Goal: Task Accomplishment & Management: Use online tool/utility

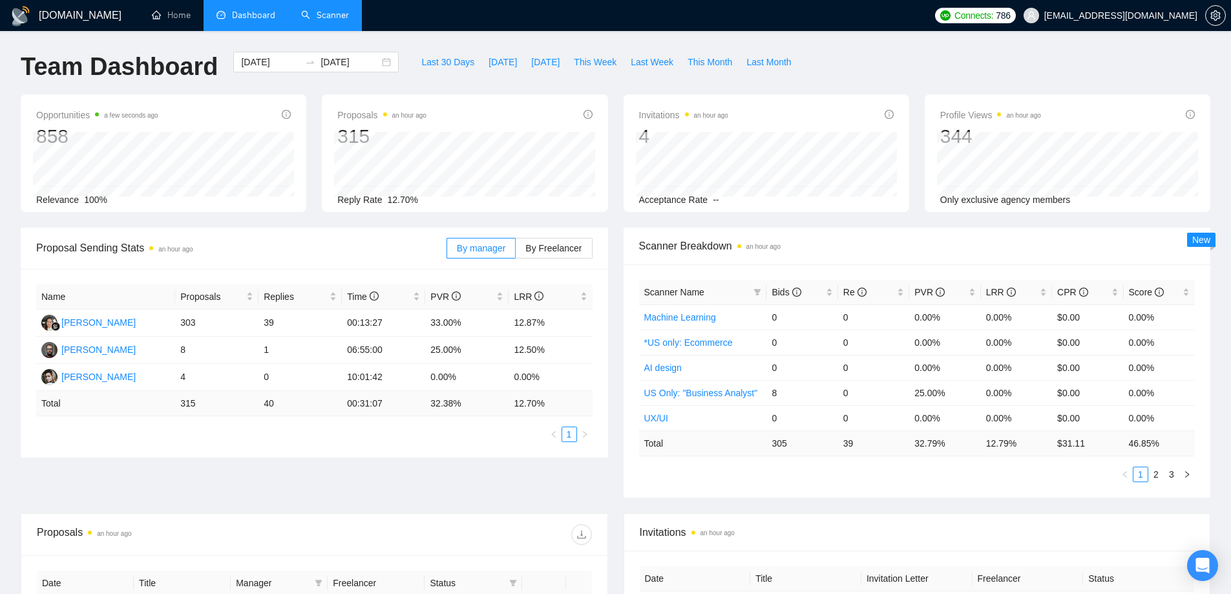
click at [319, 16] on link "Scanner" at bounding box center [325, 15] width 48 height 11
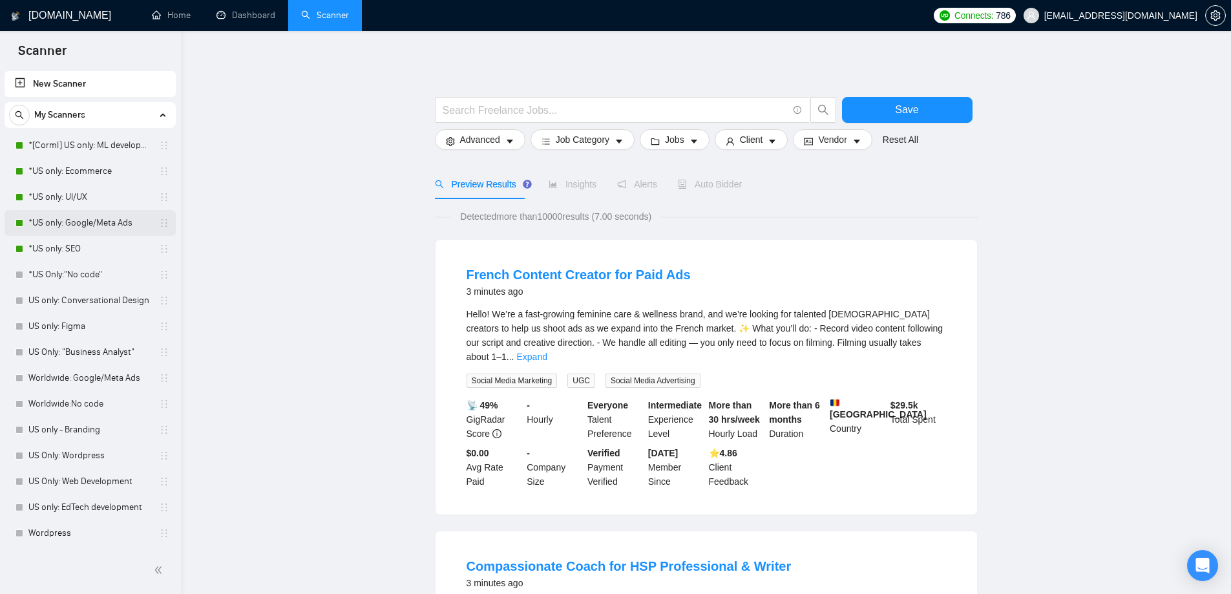
click at [81, 235] on link "*US only: Google/Meta Ads" at bounding box center [89, 223] width 123 height 26
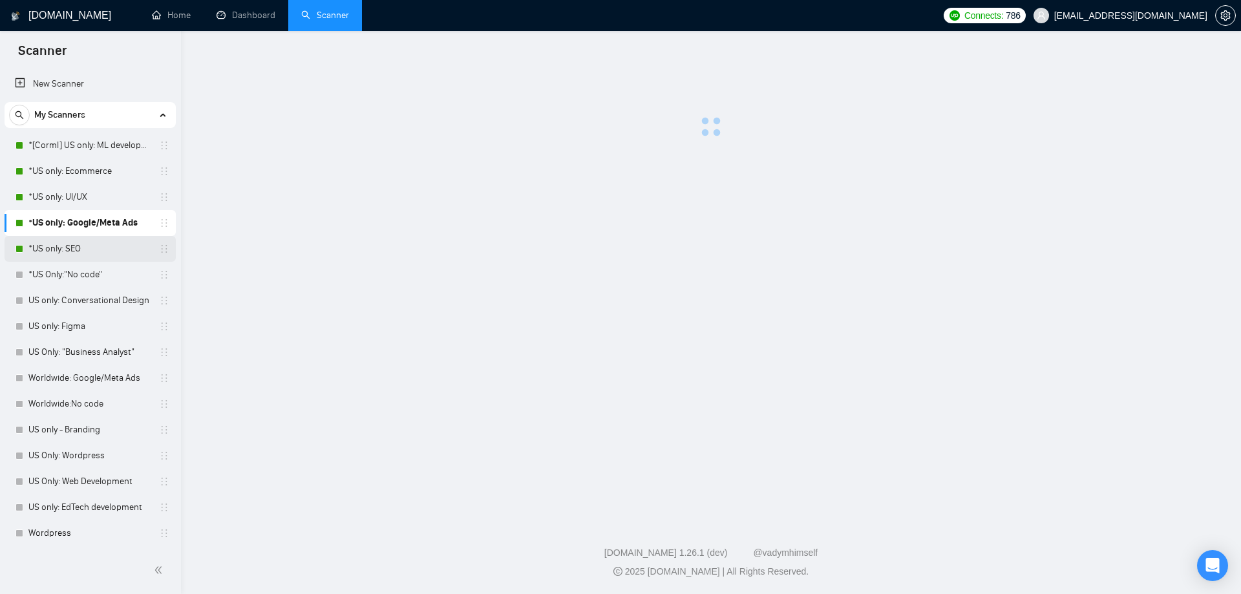
click at [71, 247] on link "*US only: SEO" at bounding box center [89, 249] width 123 height 26
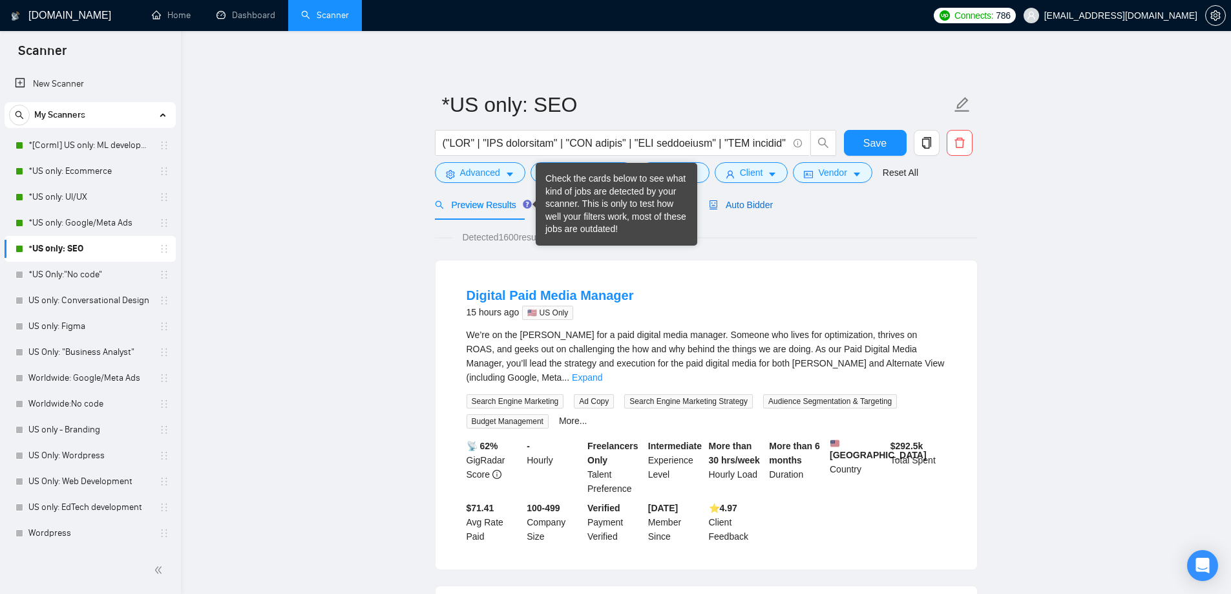
click at [754, 206] on span "Auto Bidder" at bounding box center [741, 205] width 64 height 10
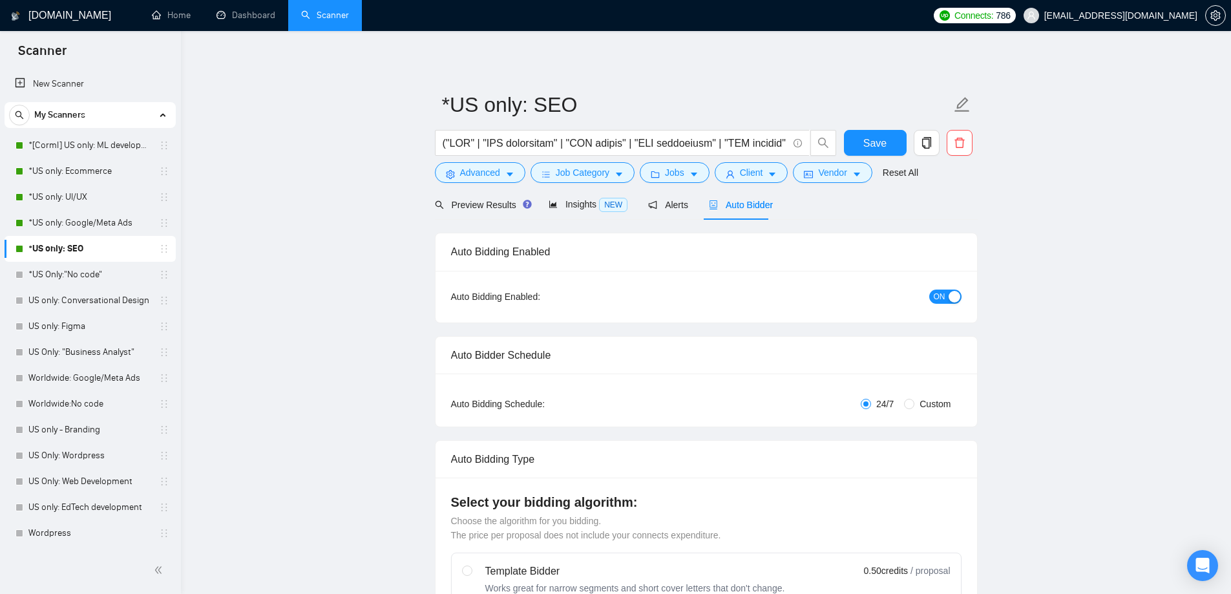
checkbox input "true"
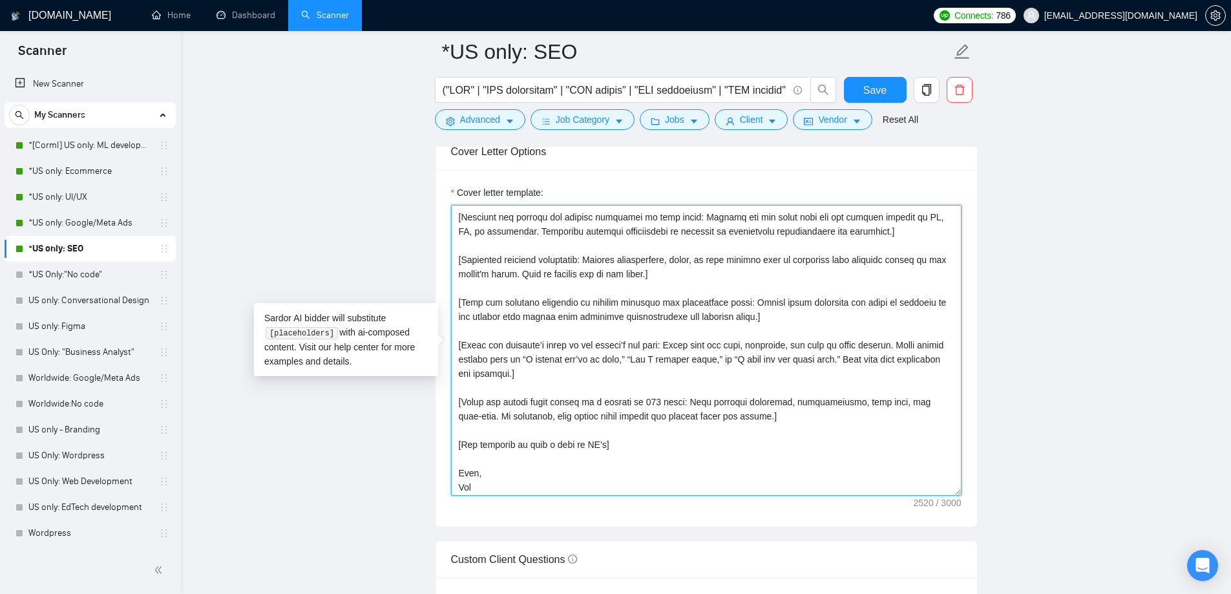
scroll to position [284, 0]
drag, startPoint x: 457, startPoint y: 217, endPoint x: 621, endPoint y: 482, distance: 311.7
click at [621, 482] on textarea "Cover letter template:" at bounding box center [706, 350] width 511 height 291
click at [767, 321] on textarea "Cover letter template:" at bounding box center [706, 350] width 511 height 291
click at [89, 219] on link "*US only: Google/Meta Ads" at bounding box center [89, 223] width 123 height 26
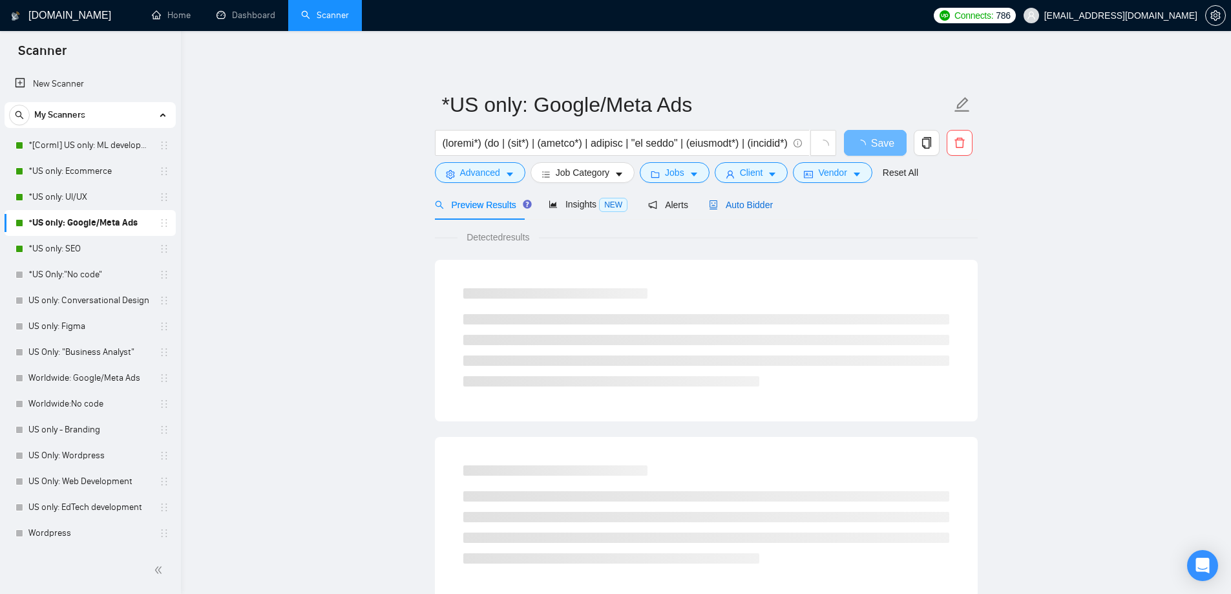
click at [736, 200] on span "Auto Bidder" at bounding box center [741, 205] width 64 height 10
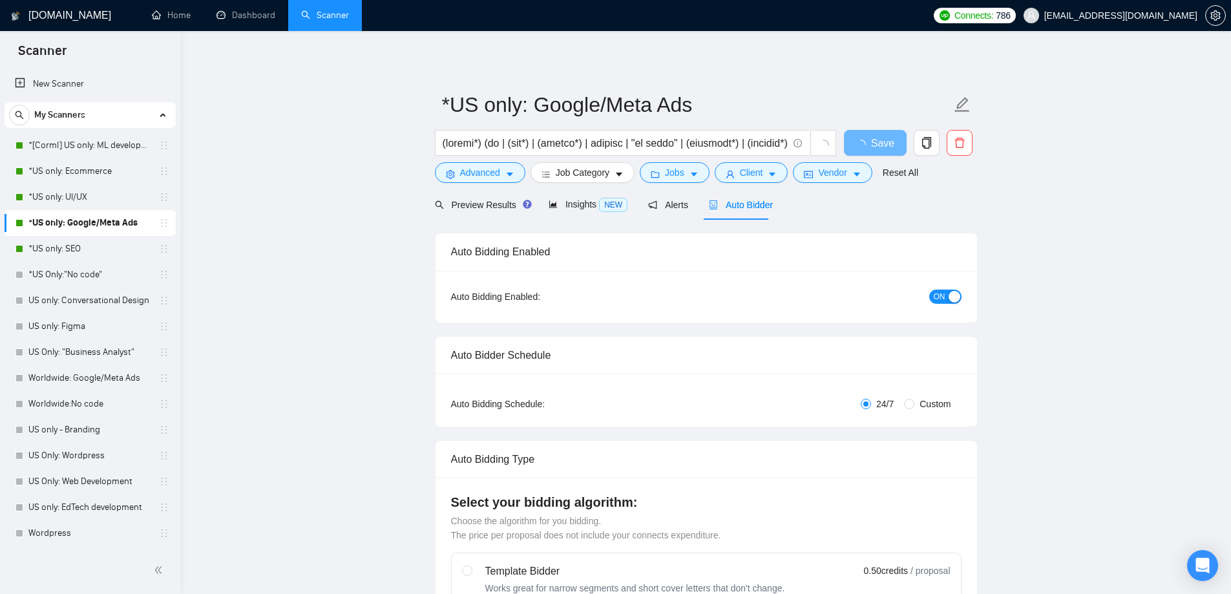
radio input "false"
radio input "true"
checkbox input "true"
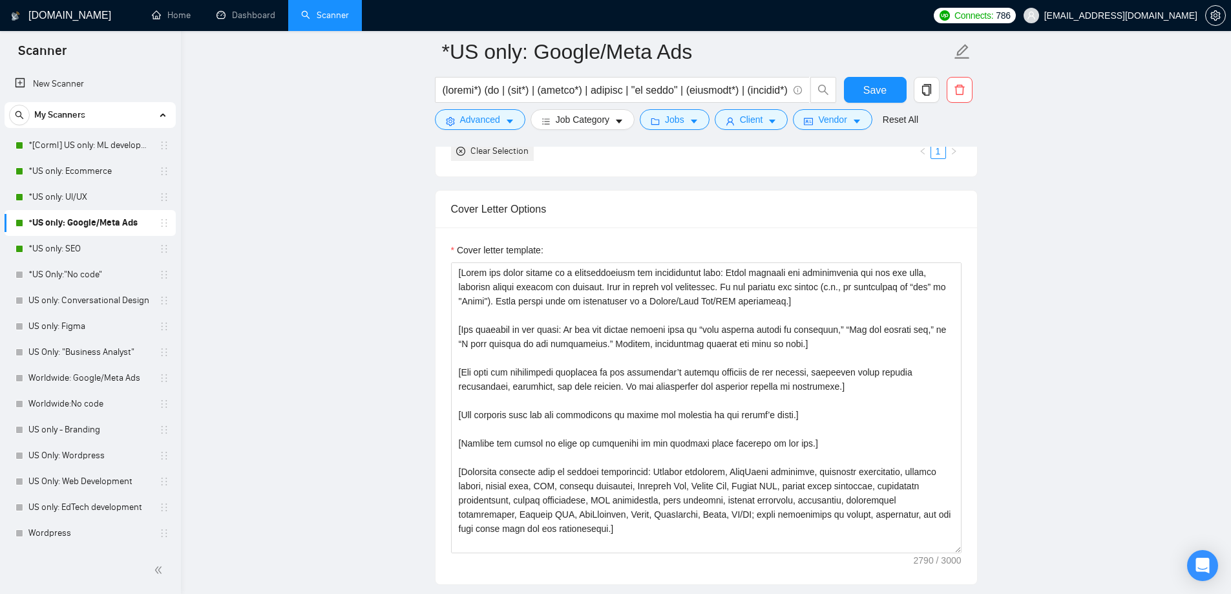
scroll to position [1551, 0]
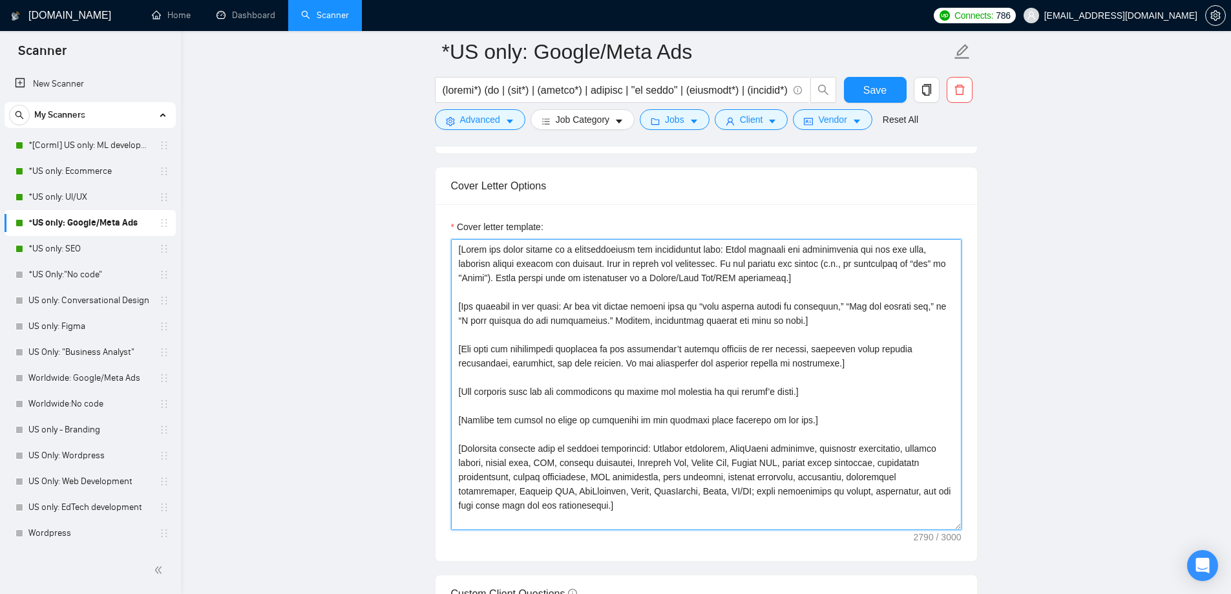
click at [526, 306] on textarea "Cover letter template:" at bounding box center [706, 384] width 511 height 291
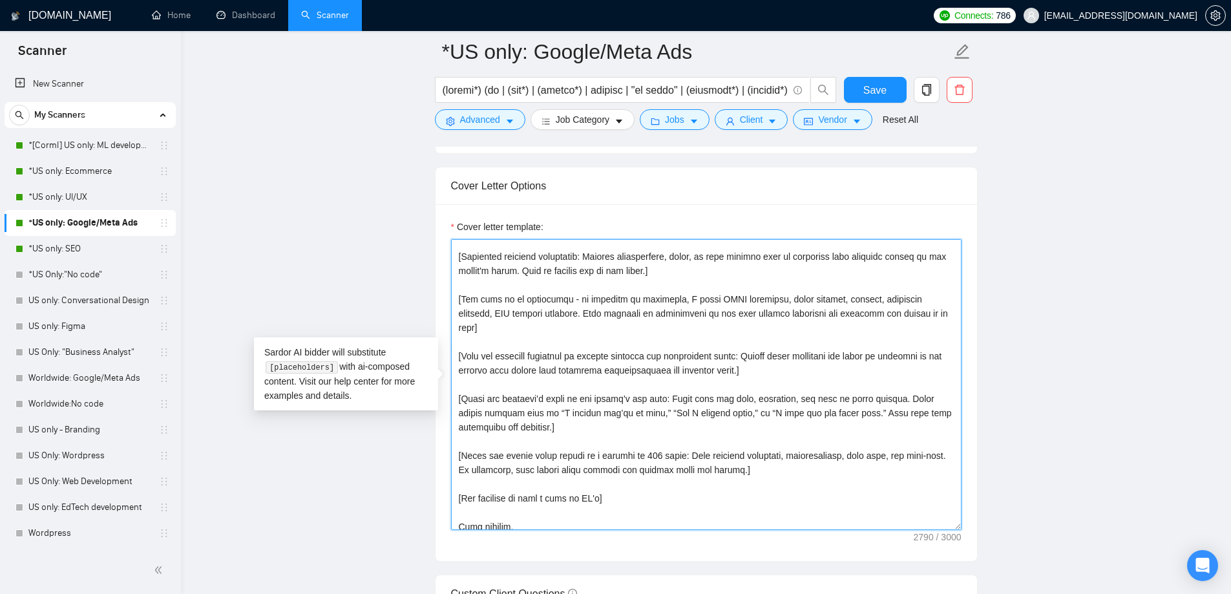
scroll to position [327, 0]
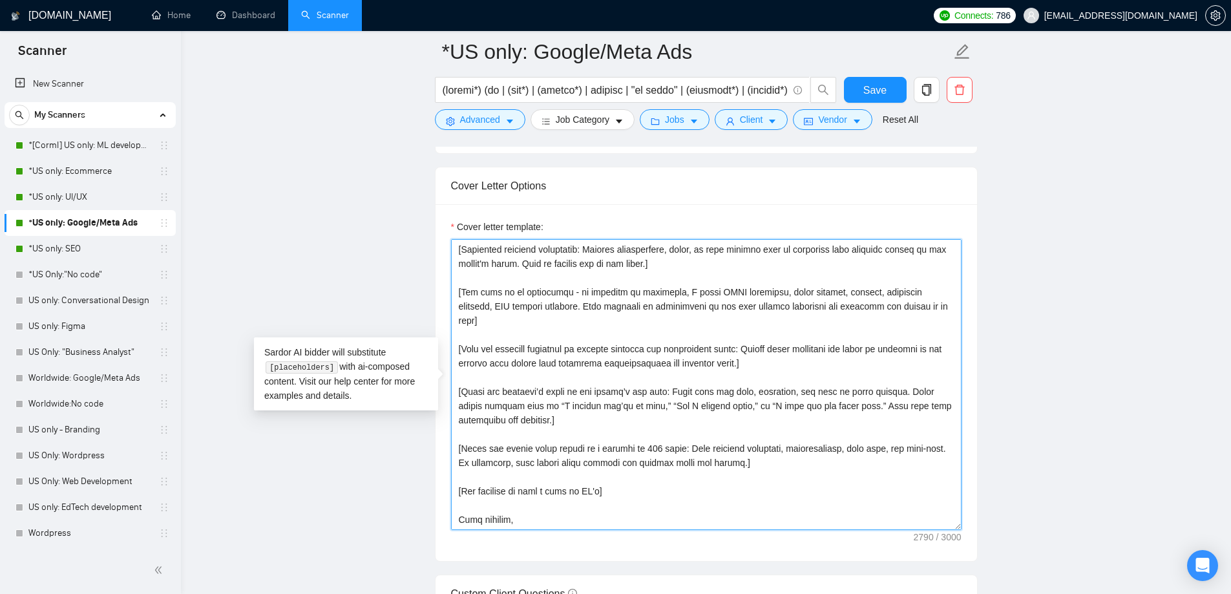
drag, startPoint x: 459, startPoint y: 248, endPoint x: 646, endPoint y: 523, distance: 333.0
click at [646, 523] on textarea "Cover letter template:" at bounding box center [706, 384] width 511 height 291
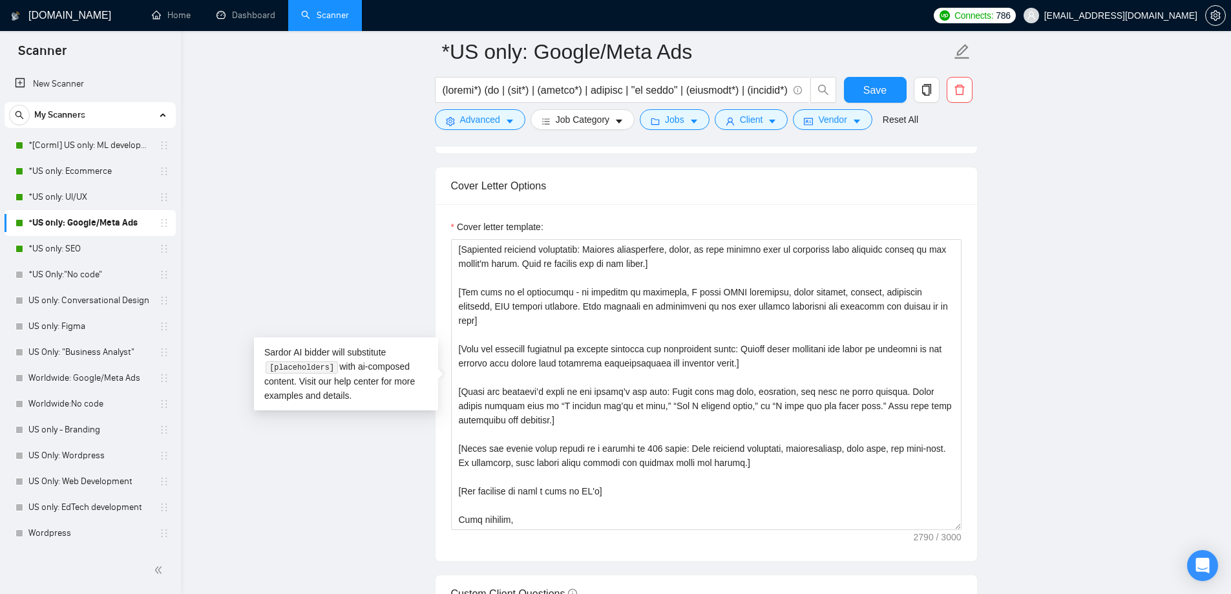
click at [280, 148] on main "*US only: Google/Meta Ads Save Advanced Job Category Jobs Client Vendor Reset A…" at bounding box center [706, 500] width 1009 height 3999
